Goal: Transaction & Acquisition: Download file/media

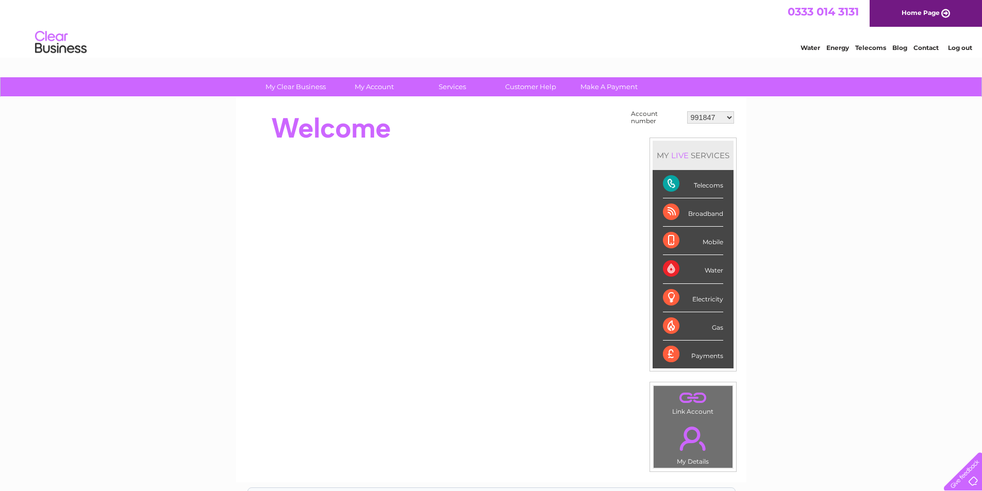
click at [731, 116] on select "991847 30320389" at bounding box center [710, 117] width 47 height 12
select select "30320389"
click at [687, 111] on select "991847 30320389" at bounding box center [710, 117] width 47 height 12
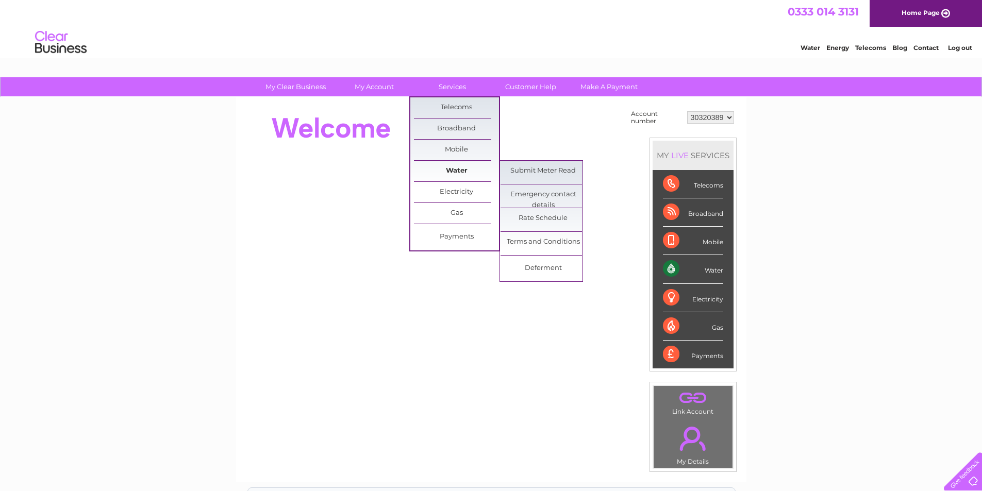
click at [460, 173] on link "Water" at bounding box center [456, 171] width 85 height 21
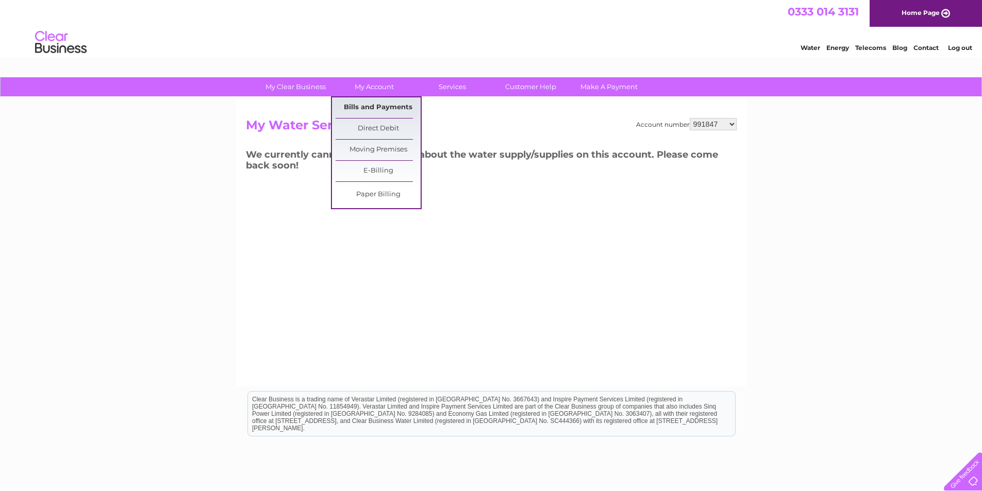
click at [380, 103] on link "Bills and Payments" at bounding box center [378, 107] width 85 height 21
click at [388, 110] on link "Bills and Payments" at bounding box center [378, 107] width 85 height 21
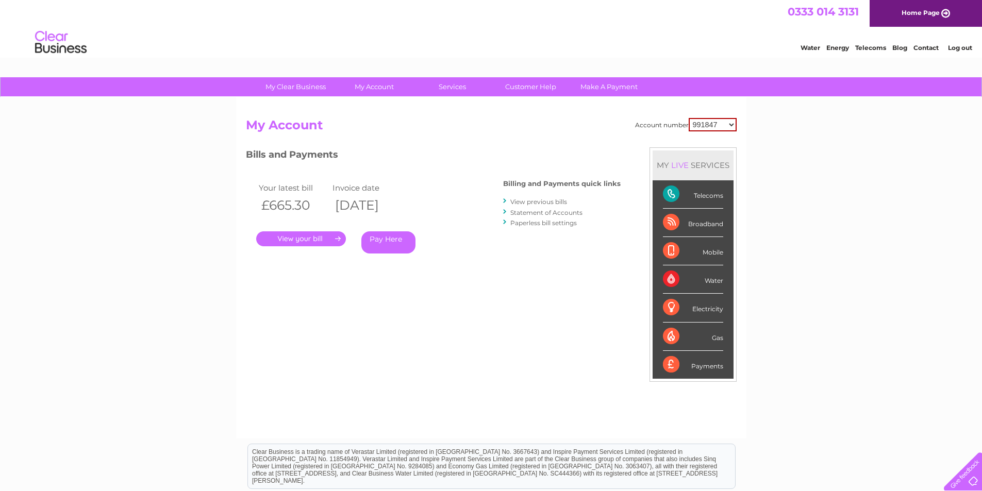
click at [309, 239] on link "." at bounding box center [301, 238] width 90 height 15
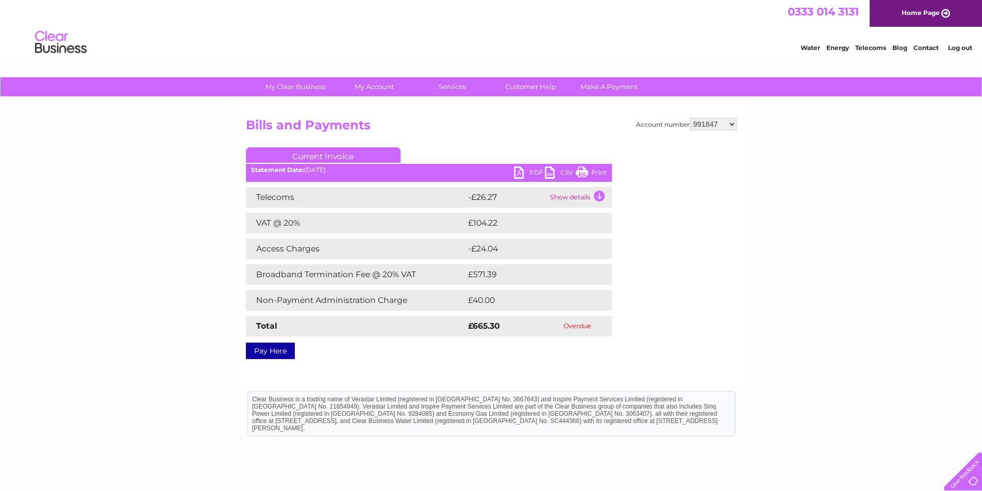
click at [729, 126] on select "991847 30320389" at bounding box center [713, 124] width 47 height 12
select select "30320389"
click at [690, 118] on select "991847 30320389" at bounding box center [713, 124] width 47 height 12
click at [711, 126] on select "991847 30320389" at bounding box center [713, 124] width 47 height 12
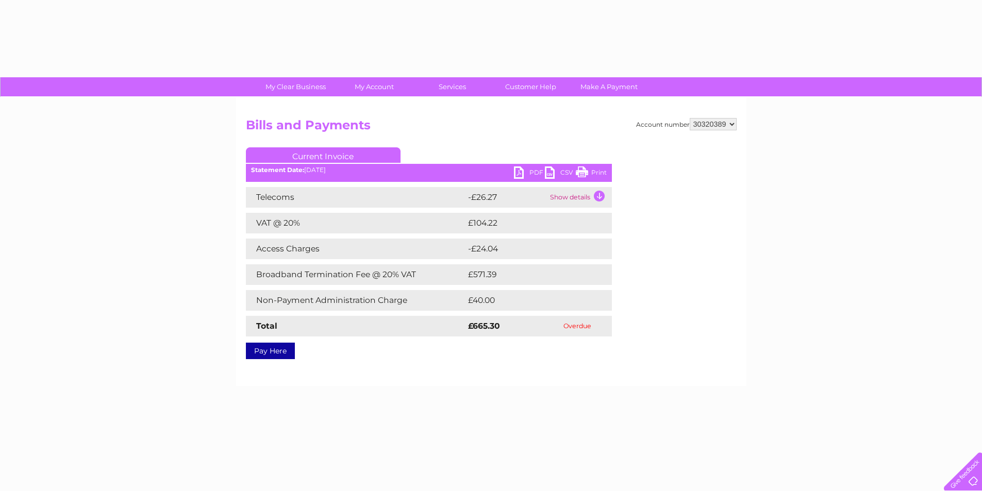
select select "30320389"
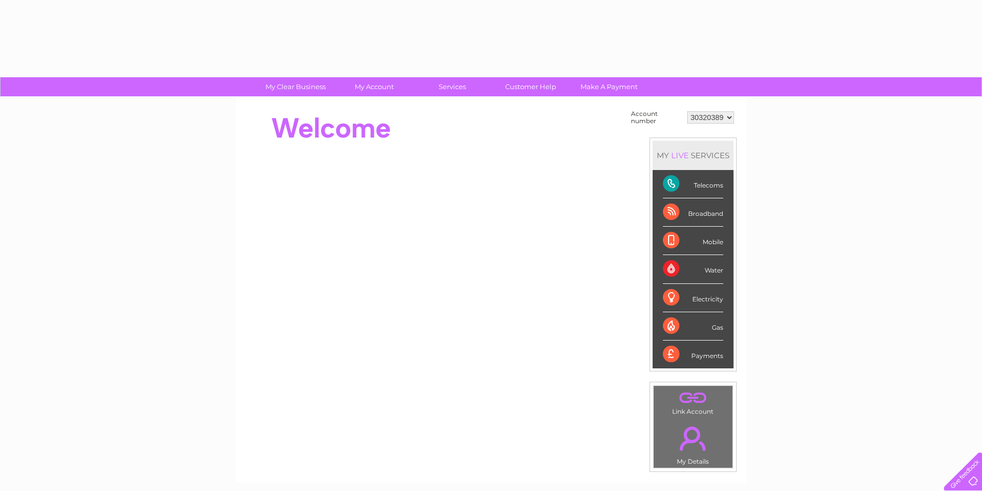
select select "30320389"
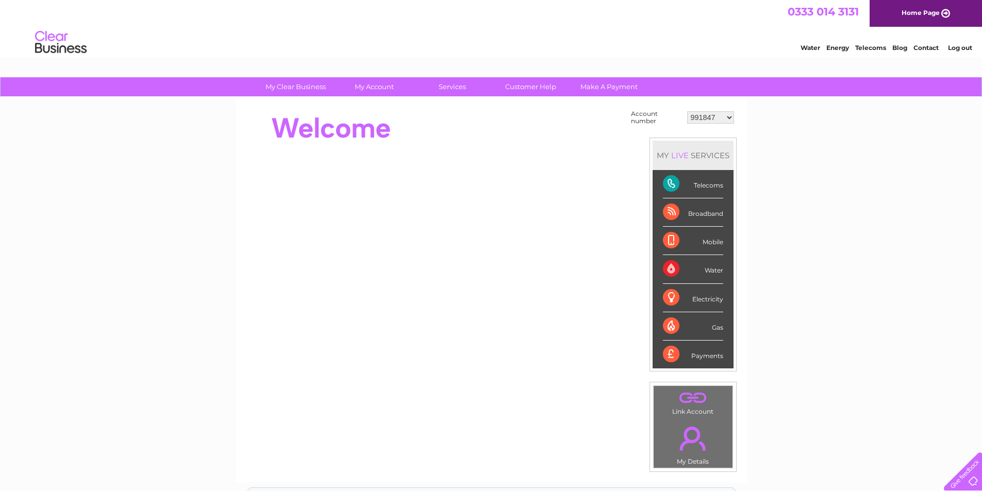
click at [731, 117] on select "991847 30320389" at bounding box center [710, 117] width 47 height 12
click at [687, 111] on select "991847 30320389" at bounding box center [710, 117] width 47 height 12
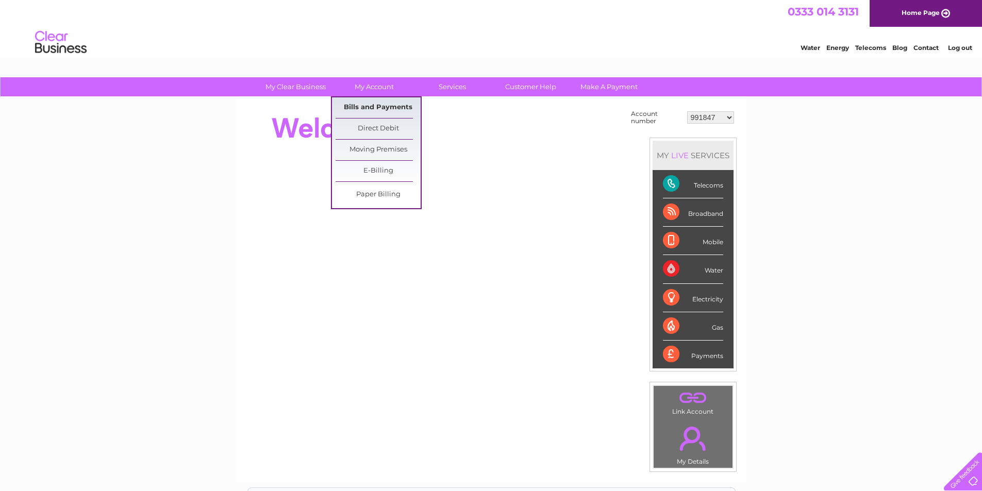
click at [374, 105] on link "Bills and Payments" at bounding box center [378, 107] width 85 height 21
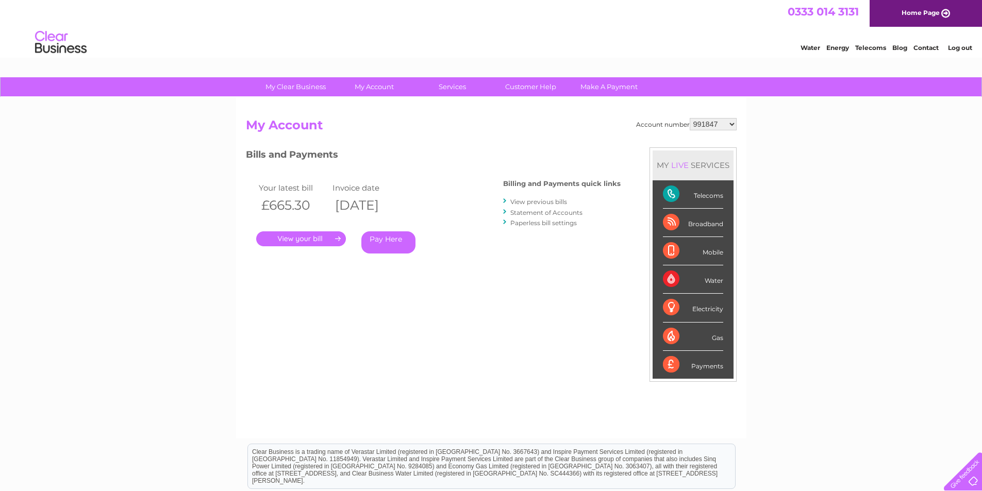
click at [297, 240] on link "." at bounding box center [301, 238] width 90 height 15
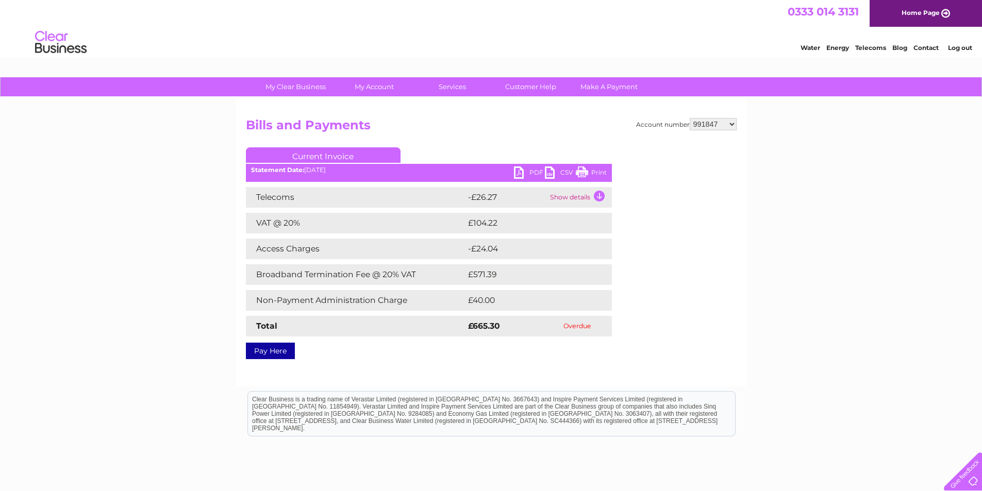
click at [520, 176] on link "PDF" at bounding box center [529, 174] width 31 height 15
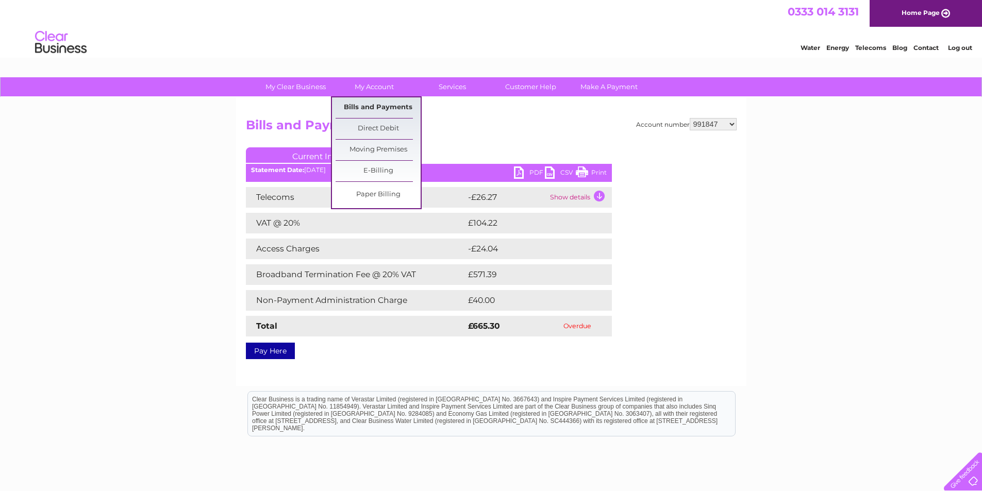
click at [376, 110] on link "Bills and Payments" at bounding box center [378, 107] width 85 height 21
click at [372, 110] on link "Bills and Payments" at bounding box center [378, 107] width 85 height 21
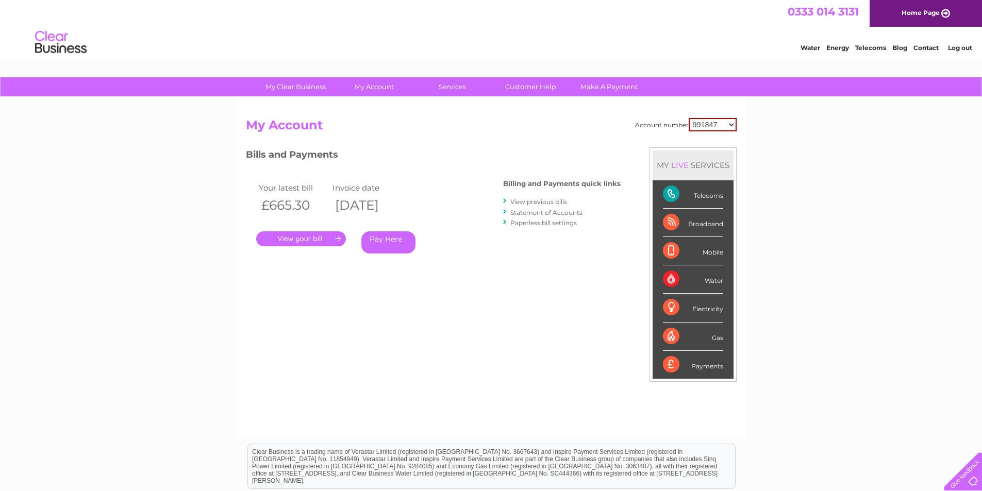
click at [310, 238] on link "." at bounding box center [301, 238] width 90 height 15
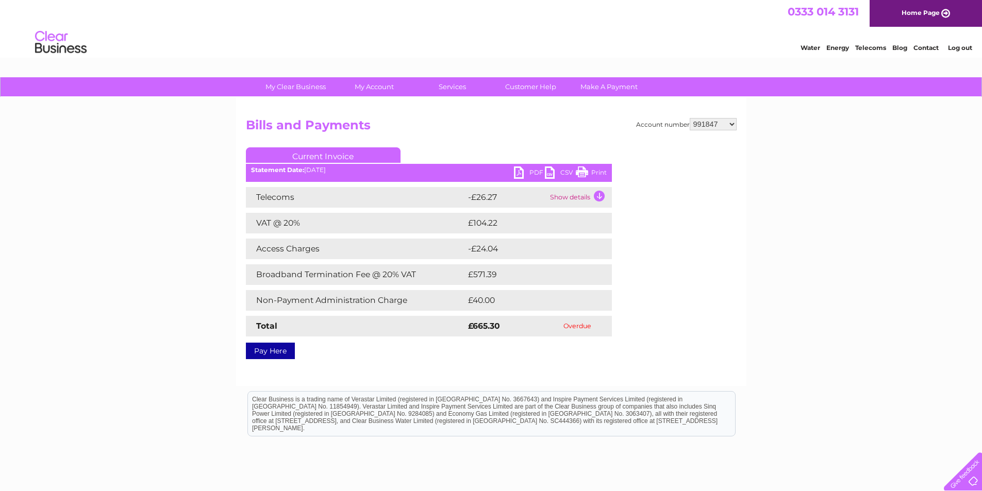
click at [514, 176] on link "PDF" at bounding box center [529, 174] width 31 height 15
click at [730, 123] on select "991847 30320389" at bounding box center [713, 124] width 47 height 12
select select "30320389"
click at [690, 118] on select "991847 30320389" at bounding box center [713, 124] width 47 height 12
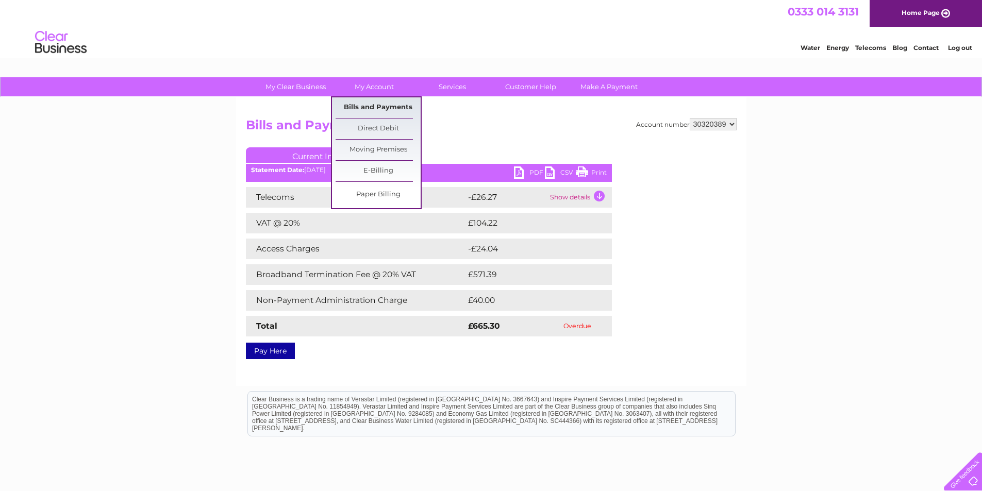
click at [378, 107] on link "Bills and Payments" at bounding box center [378, 107] width 85 height 21
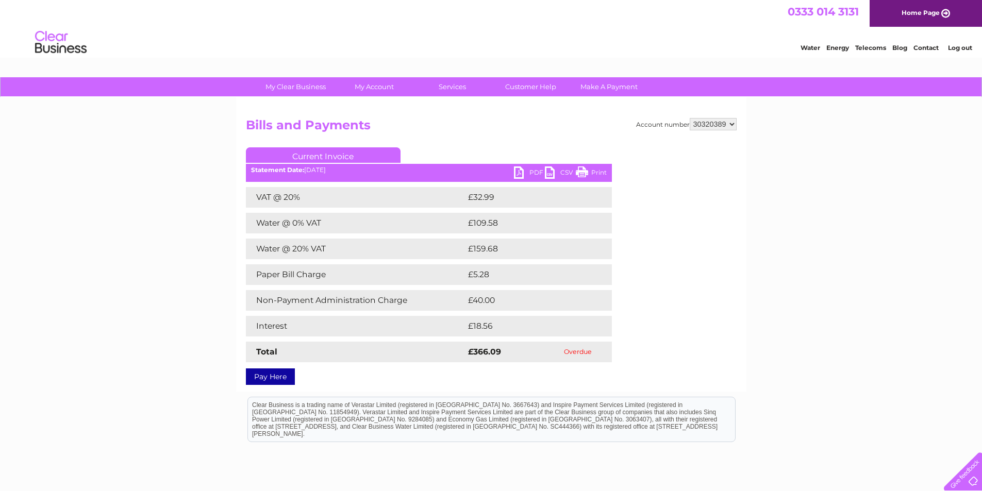
click at [519, 171] on link "PDF" at bounding box center [529, 174] width 31 height 15
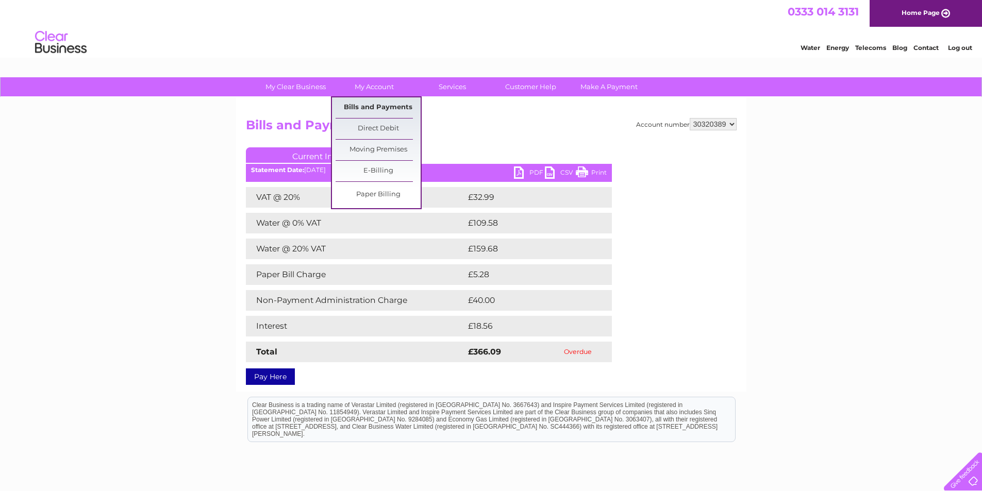
click at [373, 103] on link "Bills and Payments" at bounding box center [378, 107] width 85 height 21
click at [375, 107] on link "Bills and Payments" at bounding box center [378, 107] width 85 height 21
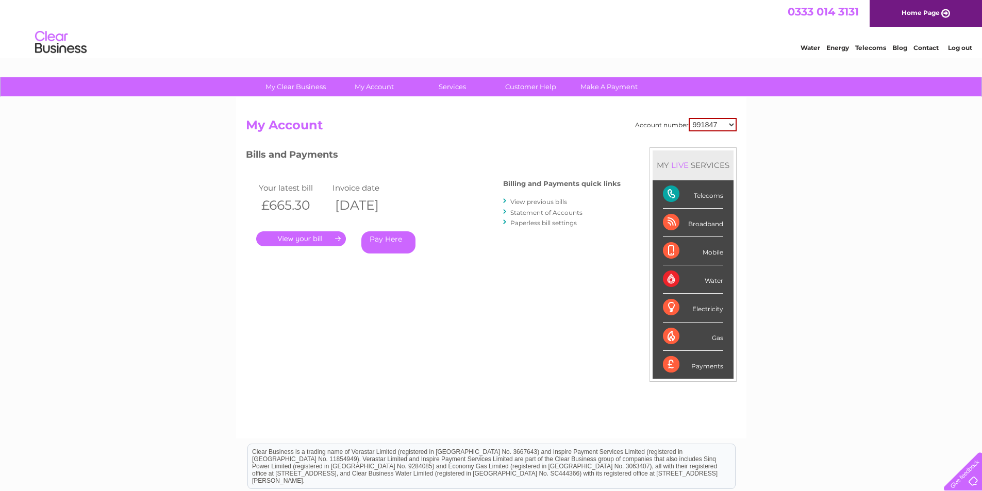
click at [680, 228] on div "Broadband" at bounding box center [693, 223] width 60 height 28
click at [730, 124] on select "991847 30320389" at bounding box center [713, 124] width 48 height 13
select select "30320389"
click at [689, 118] on select "991847 30320389" at bounding box center [713, 124] width 48 height 13
click at [307, 239] on link "." at bounding box center [301, 238] width 90 height 15
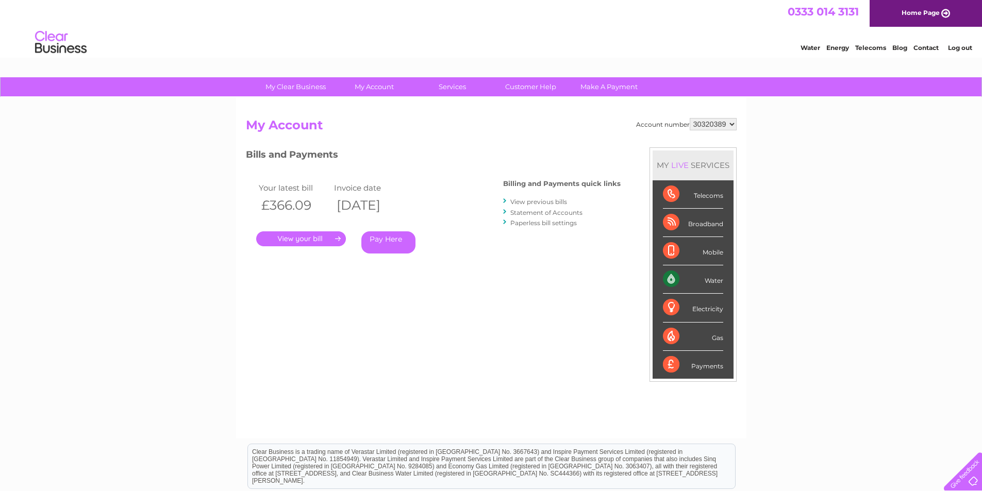
click at [307, 239] on link "." at bounding box center [301, 238] width 90 height 15
